Goal: Task Accomplishment & Management: Use online tool/utility

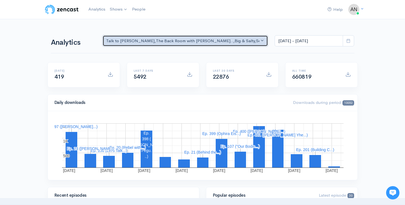
click at [239, 46] on button "Talk to [PERSON_NAME] , The Back Room with [PERSON_NAME].. , Big & Salty , Seri…" at bounding box center [185, 40] width 166 height 11
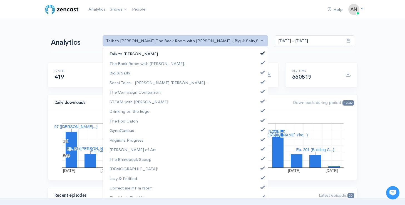
click at [261, 53] on span at bounding box center [262, 52] width 2 height 4
select select "10316"
click at [261, 72] on span at bounding box center [262, 71] width 2 height 4
click at [258, 84] on link "Serial Tales - [PERSON_NAME] [PERSON_NAME]..." at bounding box center [185, 83] width 165 height 10
click at [261, 92] on span at bounding box center [262, 91] width 2 height 4
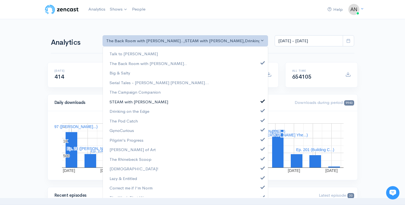
click at [258, 104] on link "STEAM with [PERSON_NAME]" at bounding box center [185, 102] width 165 height 10
click at [258, 112] on link "Drinking on the Edge" at bounding box center [185, 111] width 165 height 10
click at [261, 120] on span at bounding box center [262, 119] width 2 height 4
click at [261, 131] on span at bounding box center [262, 129] width 2 height 4
click at [261, 138] on span at bounding box center [262, 139] width 2 height 4
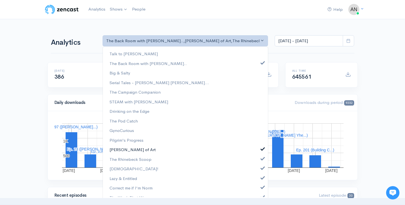
click at [261, 148] on span at bounding box center [262, 148] width 2 height 4
click at [261, 157] on span at bounding box center [262, 158] width 2 height 4
click at [261, 168] on span at bounding box center [262, 167] width 2 height 4
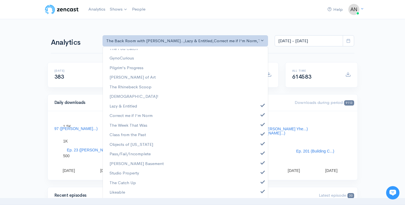
scroll to position [82, 0]
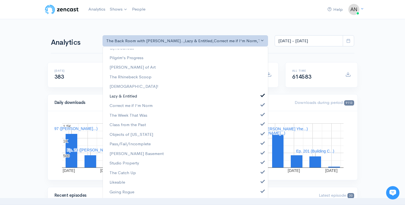
click at [260, 96] on link "Lazy & Entitled" at bounding box center [185, 96] width 165 height 10
click at [261, 105] on span at bounding box center [262, 104] width 2 height 4
click at [261, 114] on span at bounding box center [262, 114] width 2 height 4
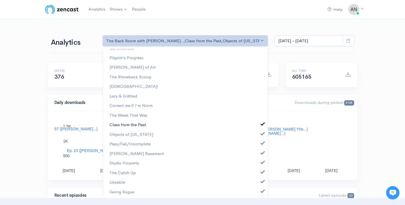
click at [261, 125] on span at bounding box center [262, 123] width 2 height 4
click at [261, 133] on span at bounding box center [262, 133] width 2 height 4
click at [259, 140] on link "Pass/Fail/Incomplete" at bounding box center [185, 144] width 165 height 10
click at [261, 151] on span at bounding box center [262, 152] width 2 height 4
click at [259, 166] on link "Studio Property" at bounding box center [185, 163] width 165 height 10
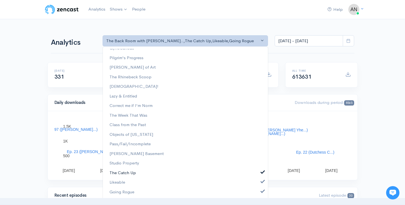
click at [261, 173] on span at bounding box center [262, 171] width 2 height 4
click at [261, 182] on span at bounding box center [262, 181] width 2 height 4
click at [261, 192] on span at bounding box center [262, 191] width 2 height 4
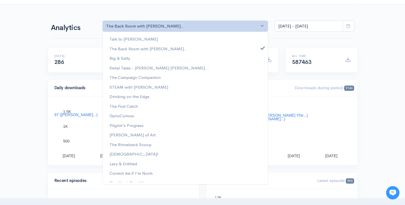
scroll to position [0, 0]
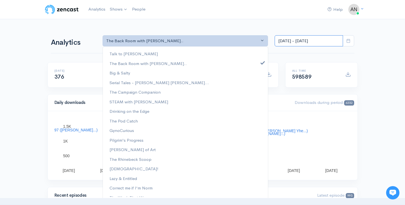
click at [304, 39] on input "[DATE] - [DATE]" at bounding box center [308, 40] width 68 height 11
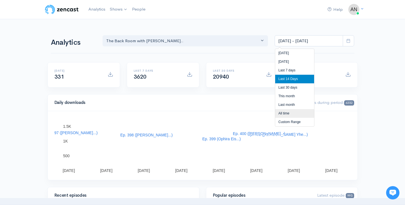
click at [285, 113] on li "All time" at bounding box center [294, 113] width 39 height 9
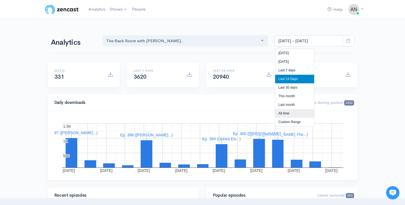
type input "[DATE] - [DATE]"
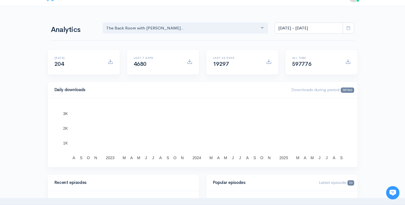
scroll to position [15, 0]
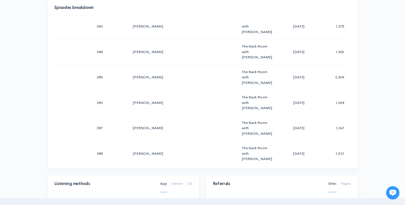
scroll to position [7277, 0]
